Goal: Task Accomplishment & Management: Use online tool/utility

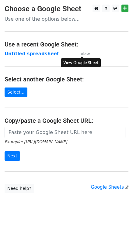
drag, startPoint x: 0, startPoint y: 0, endPoint x: 83, endPoint y: 55, distance: 99.9
click at [83, 55] on small "View" at bounding box center [84, 54] width 9 height 5
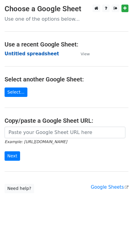
click at [37, 54] on strong "Untitled spreadsheet" at bounding box center [32, 53] width 54 height 5
drag, startPoint x: 37, startPoint y: 54, endPoint x: 42, endPoint y: 16, distance: 38.5
click at [36, 54] on strong "Untitled spreadsheet" at bounding box center [32, 53] width 54 height 5
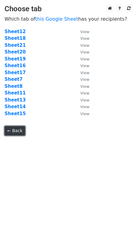
click at [12, 133] on link "← Back" at bounding box center [15, 130] width 21 height 9
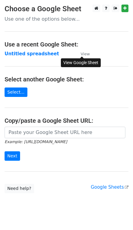
click at [84, 54] on small "View" at bounding box center [84, 54] width 9 height 5
click at [44, 54] on strong "Untitled spreadsheet" at bounding box center [32, 53] width 54 height 5
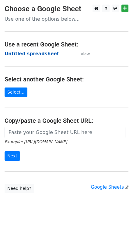
click at [44, 54] on strong "Untitled spreadsheet" at bounding box center [32, 53] width 54 height 5
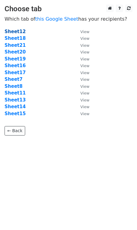
click at [22, 30] on strong "Sheet12" at bounding box center [15, 31] width 21 height 5
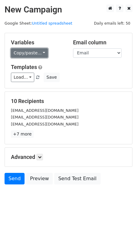
click at [31, 52] on link "Copy/paste..." at bounding box center [29, 52] width 37 height 9
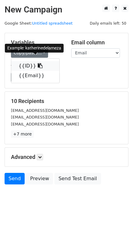
click at [27, 62] on link "{{ID}}" at bounding box center [35, 66] width 48 height 10
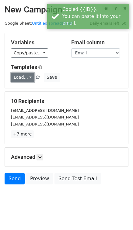
click at [22, 74] on link "Load..." at bounding box center [22, 77] width 23 height 9
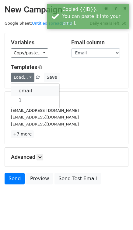
click at [28, 90] on link "email" at bounding box center [35, 91] width 48 height 10
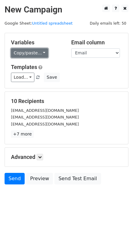
click at [32, 54] on link "Copy/paste..." at bounding box center [29, 52] width 37 height 9
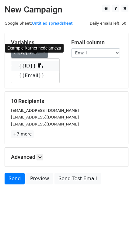
click at [38, 65] on icon at bounding box center [40, 65] width 5 height 5
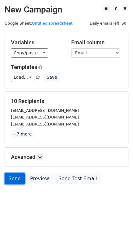
click at [19, 179] on link "Send" at bounding box center [15, 179] width 20 height 12
